Goal: Transaction & Acquisition: Obtain resource

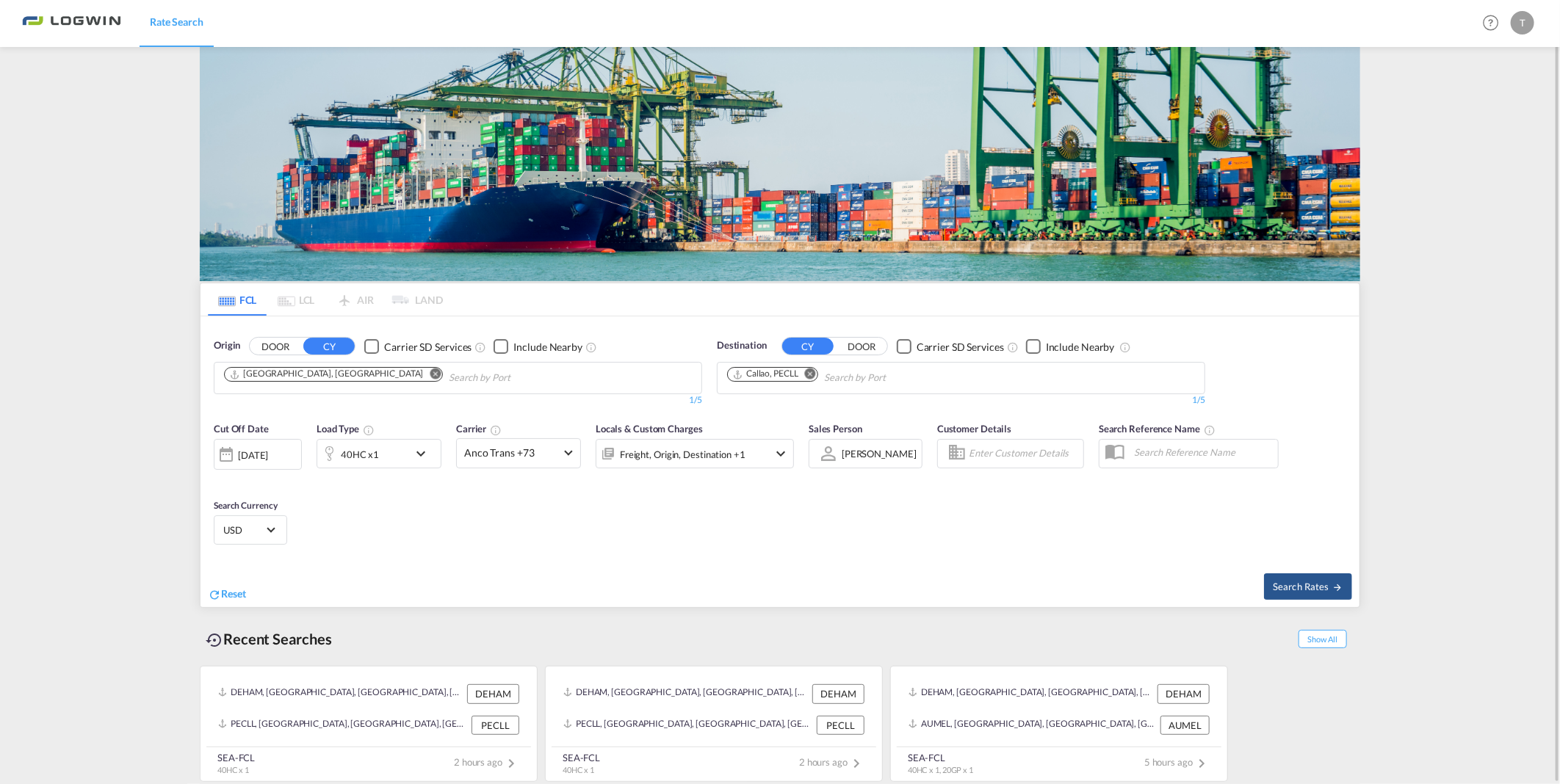
click at [808, 371] on md-icon "Remove" at bounding box center [810, 374] width 11 height 11
click at [780, 378] on input "Chips input." at bounding box center [797, 378] width 139 height 23
click at [788, 372] on input "singapoer" at bounding box center [797, 378] width 139 height 23
type input "[GEOGRAPHIC_DATA]"
click at [751, 406] on div "Singapore [GEOGRAPHIC_DATA] [GEOGRAPHIC_DATA]" at bounding box center [840, 413] width 279 height 44
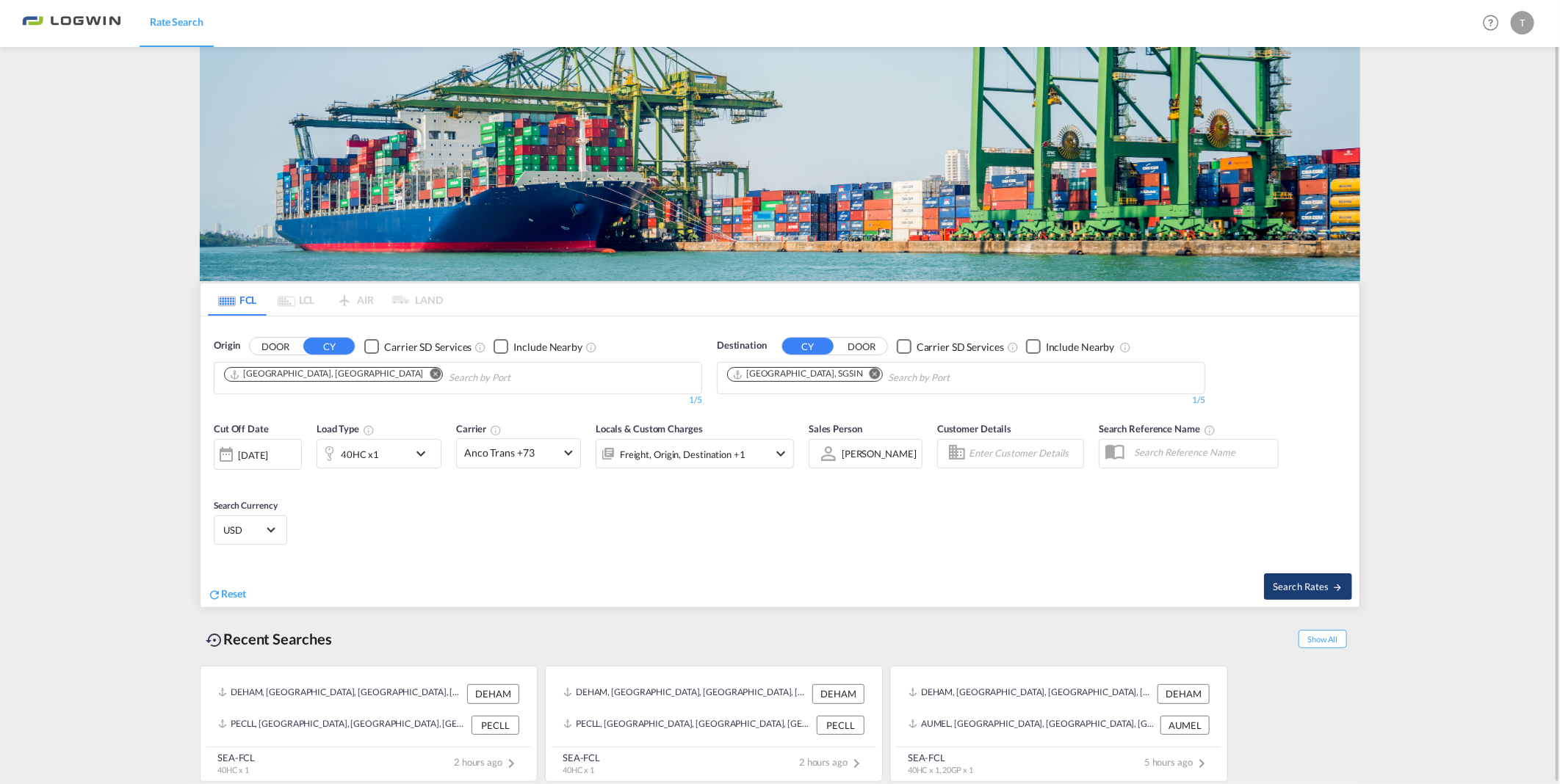
click at [1321, 581] on span "Search Rates" at bounding box center [1307, 587] width 71 height 12
type input "DEHAM to SGSIN / [DATE]"
